Goal: Check status: Check status

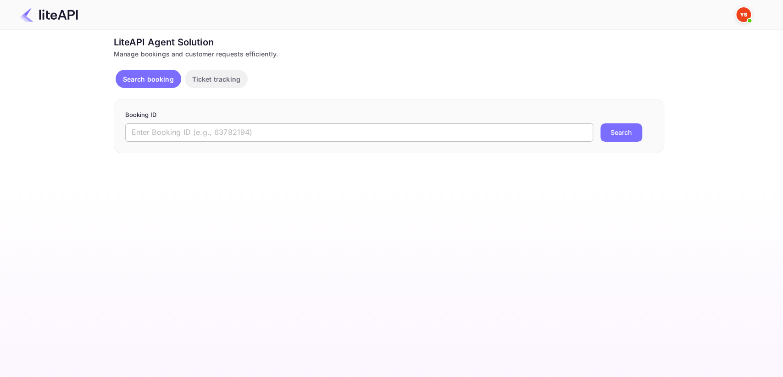
click at [199, 136] on input "text" at bounding box center [359, 132] width 468 height 18
paste input "9094847"
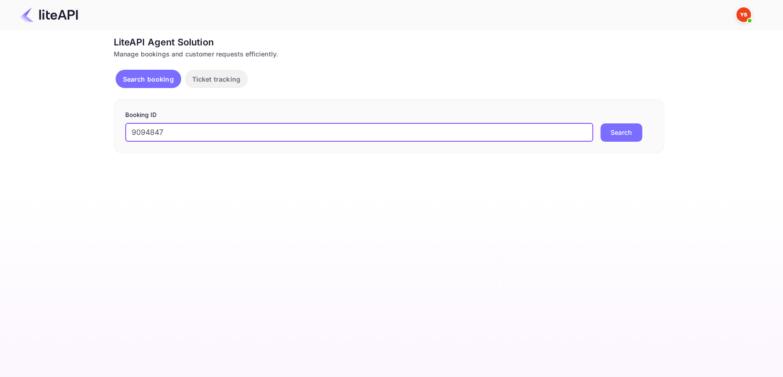
type input "9094847"
click at [609, 132] on button "Search" at bounding box center [622, 132] width 42 height 18
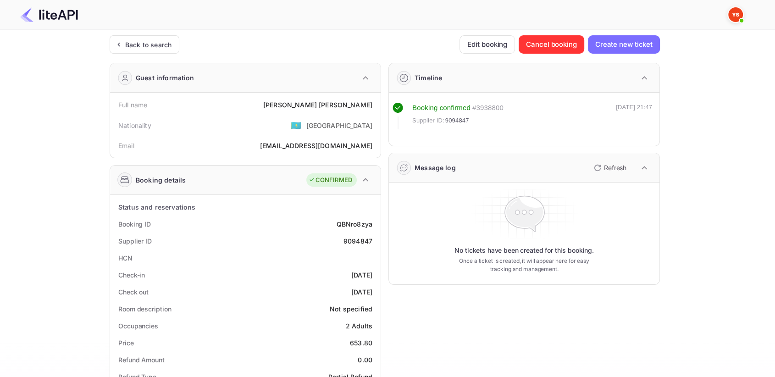
click at [360, 239] on div "9094847" at bounding box center [358, 241] width 29 height 10
copy div "9094847"
drag, startPoint x: 308, startPoint y: 103, endPoint x: 379, endPoint y: 103, distance: 70.2
click at [379, 103] on div "Full name [PERSON_NAME] Nationality 🇰🇿 [DEMOGRAPHIC_DATA] Email [EMAIL_ADDRESS]…" at bounding box center [245, 125] width 271 height 65
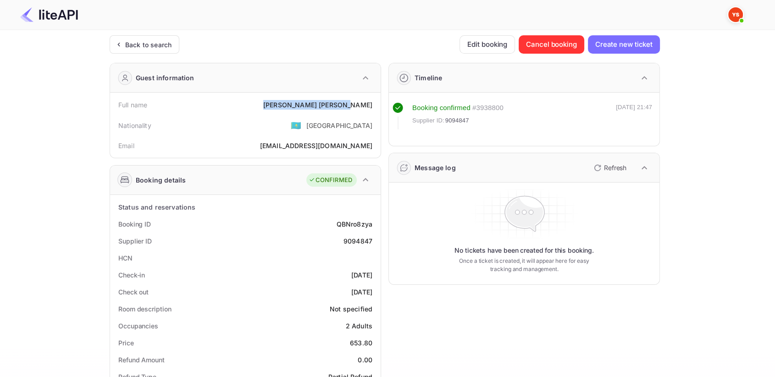
copy div "[PERSON_NAME]"
drag, startPoint x: 350, startPoint y: 339, endPoint x: 375, endPoint y: 339, distance: 25.2
click at [375, 339] on div "Price 653.80" at bounding box center [245, 342] width 263 height 17
copy div "653.80"
